Goal: Check status: Check status

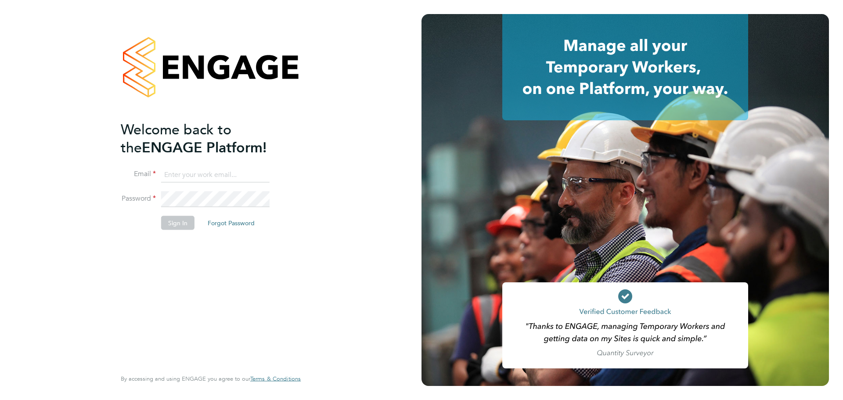
type input "[PERSON_NAME][EMAIL_ADDRESS][DOMAIN_NAME]"
click at [186, 221] on button "Sign In" at bounding box center [177, 222] width 33 height 14
